Goal: Task Accomplishment & Management: Use online tool/utility

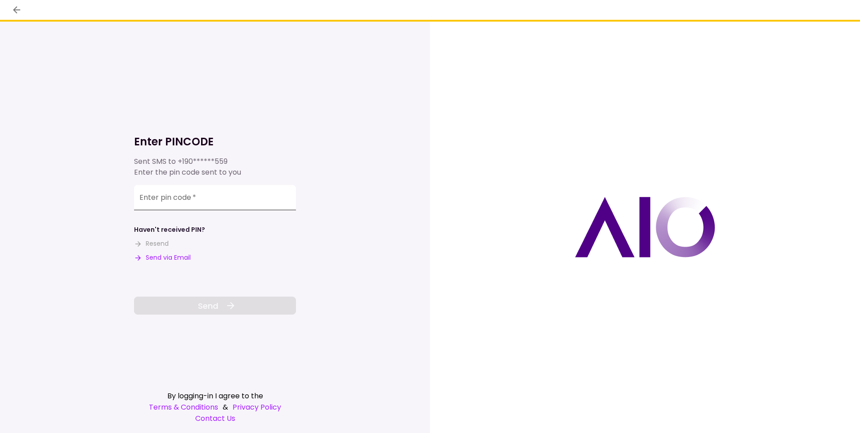
click at [190, 196] on input "Enter pin code   *" at bounding box center [215, 197] width 162 height 25
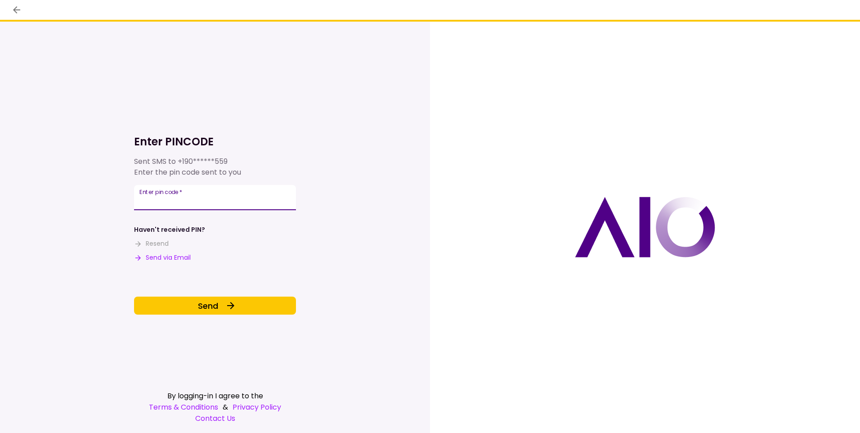
type input "******"
